Goal: Navigation & Orientation: Find specific page/section

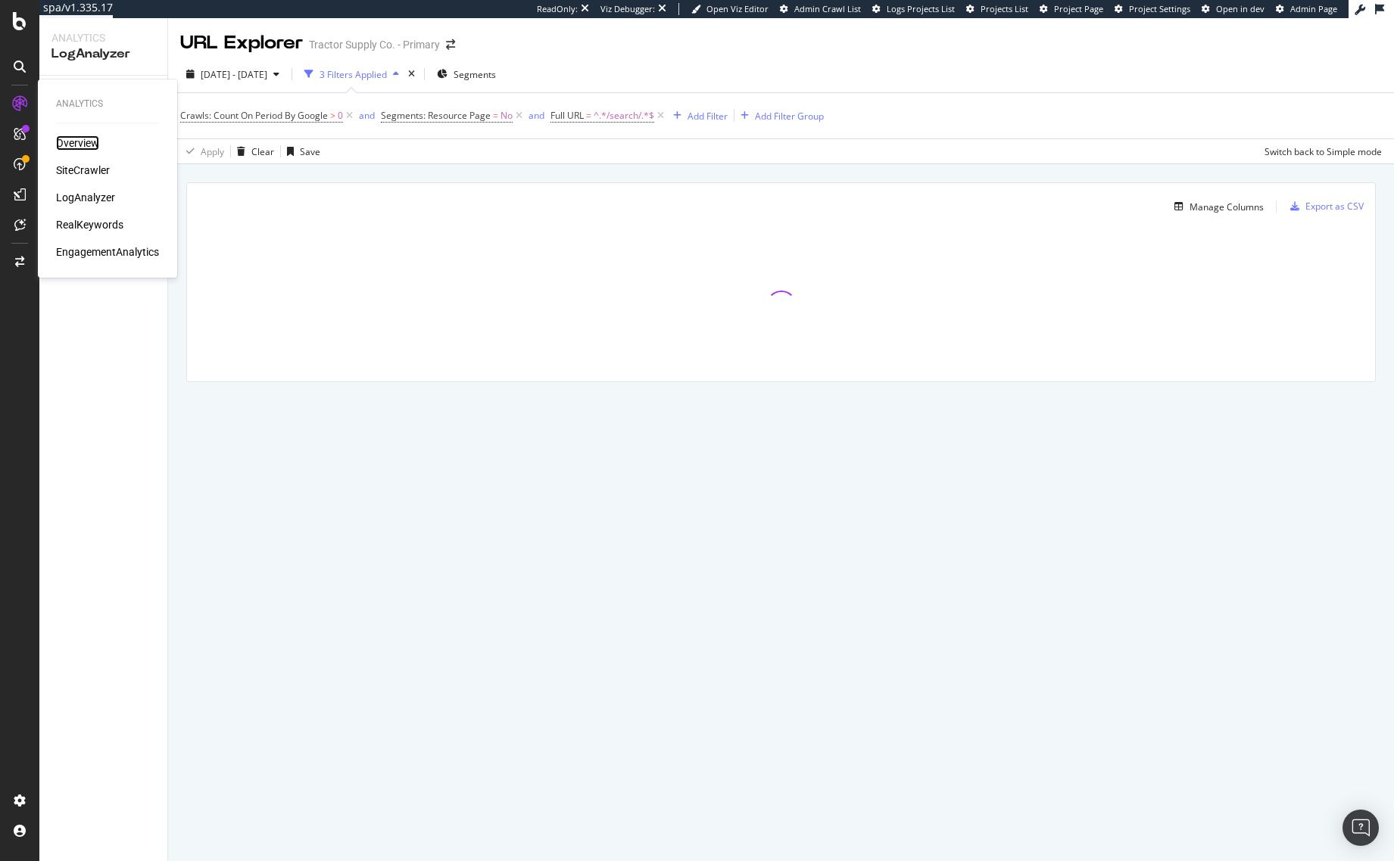
click at [67, 142] on div "Overview" at bounding box center [77, 142] width 43 height 15
